Goal: Communication & Community: Ask a question

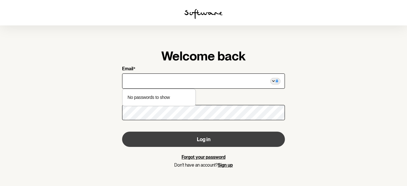
type input "[EMAIL_ADDRESS][DOMAIN_NAME]"
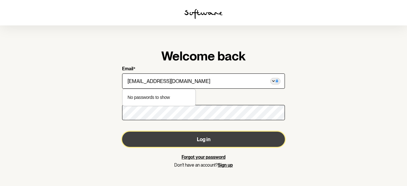
click at [202, 142] on button "Log in" at bounding box center [203, 138] width 163 height 15
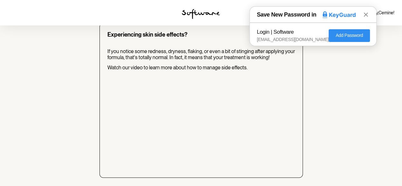
scroll to position [543, 0]
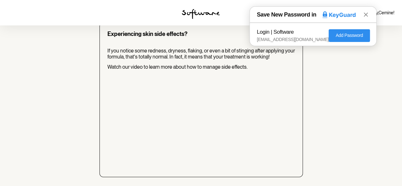
click at [368, 14] on icon at bounding box center [365, 14] width 7 height 7
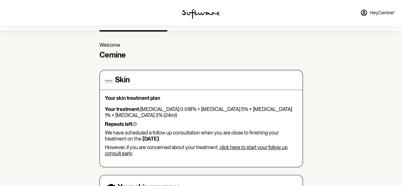
scroll to position [0, 0]
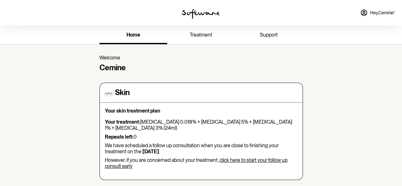
click at [273, 31] on link "support" at bounding box center [269, 35] width 68 height 17
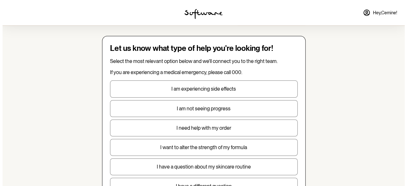
scroll to position [32, 0]
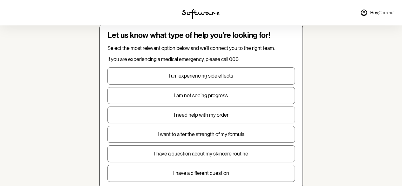
click at [229, 115] on p "I need help with my order" at bounding box center [201, 115] width 187 height 6
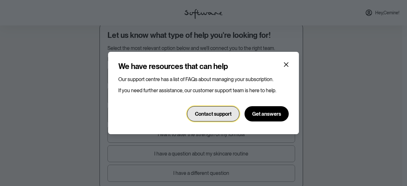
click at [227, 115] on span "Contact support" at bounding box center [213, 114] width 37 height 6
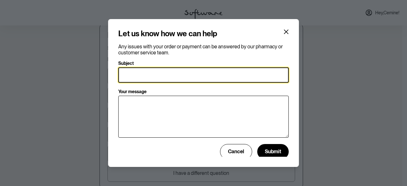
click at [131, 73] on input "Subject" at bounding box center [203, 74] width 170 height 15
type input "I need my last order to be stopped"
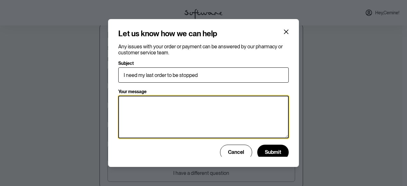
click at [158, 107] on textarea "Your message" at bounding box center [203, 117] width 170 height 43
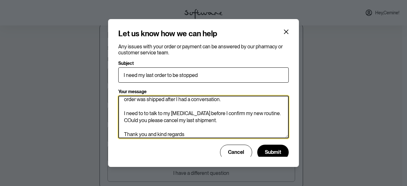
scroll to position [39, 0]
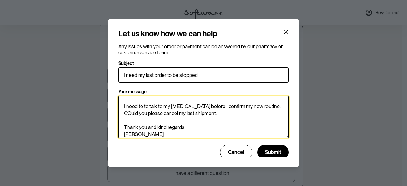
drag, startPoint x: 131, startPoint y: 112, endPoint x: 143, endPoint y: 101, distance: 16.4
click at [131, 111] on textarea "Dear Software Support Team, I have previously asked my orders to be paused and …" at bounding box center [203, 117] width 170 height 43
type textarea "Dear Software Support Team, I have previously asked my orders to be paused and …"
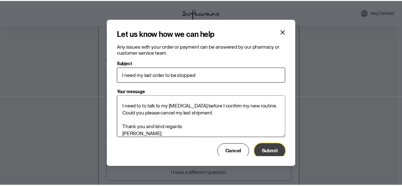
scroll to position [39, 0]
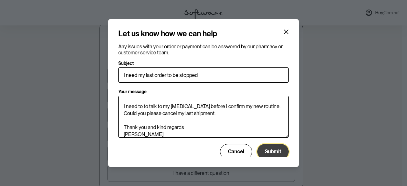
click at [268, 151] on span "Submit" at bounding box center [273, 151] width 16 height 6
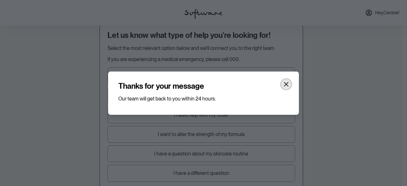
click at [286, 85] on icon "Close" at bounding box center [285, 84] width 5 height 5
